Goal: Book appointment/travel/reservation

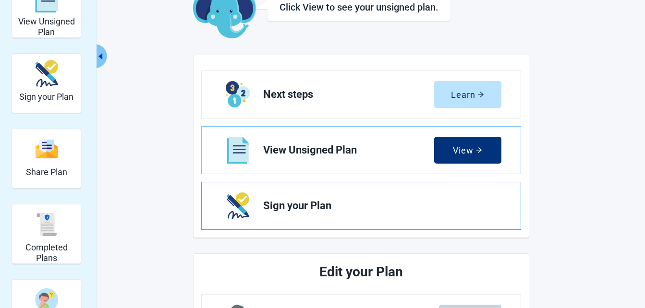
scroll to position [48, 0]
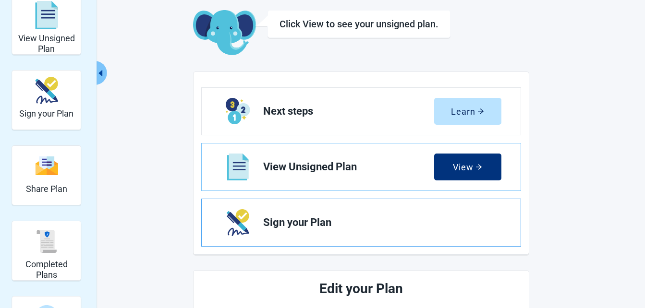
click at [309, 226] on span "Sign your Plan" at bounding box center [378, 223] width 231 height 12
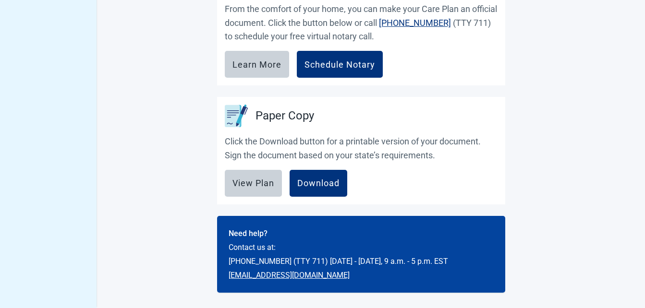
scroll to position [384, 0]
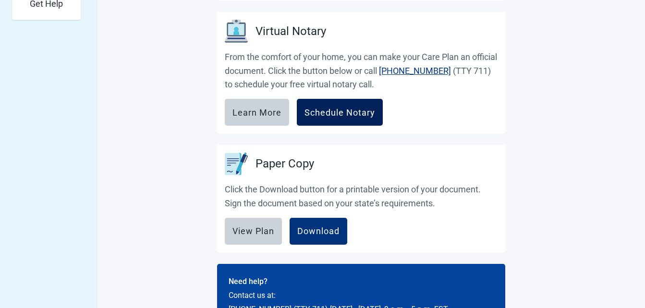
click at [337, 112] on div "Schedule Notary" at bounding box center [340, 113] width 71 height 10
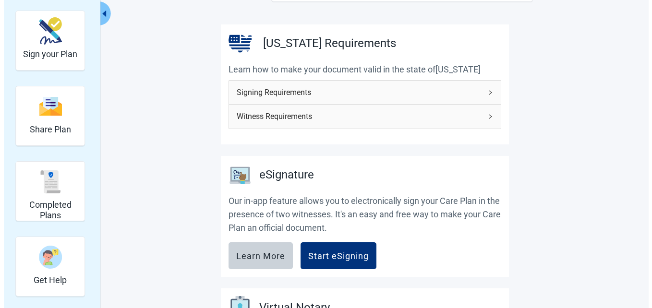
scroll to position [0, 0]
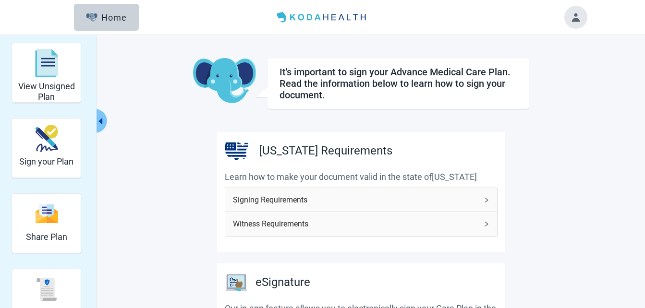
click at [574, 18] on button "Toggle account menu" at bounding box center [576, 17] width 23 height 23
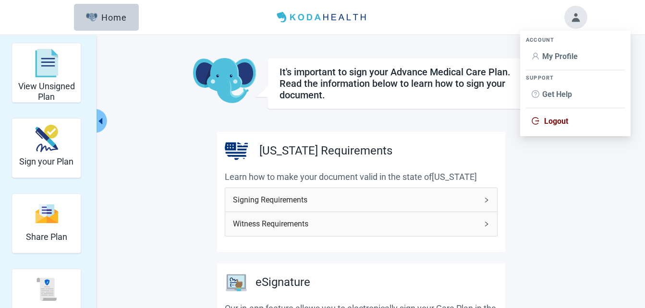
click at [553, 119] on span "Logout" at bounding box center [556, 121] width 24 height 9
